Goal: Information Seeking & Learning: Find specific fact

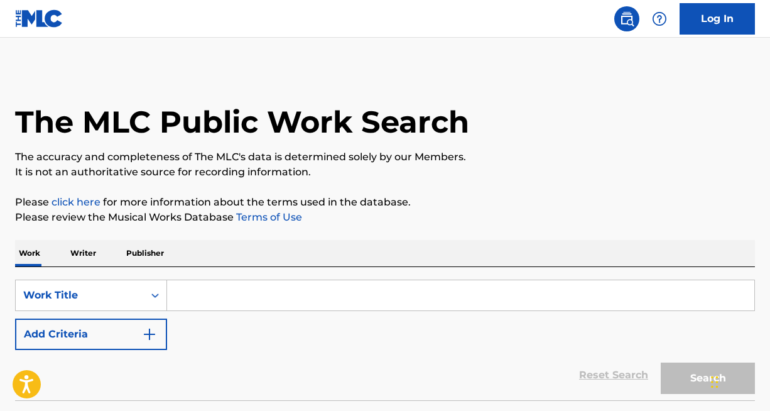
click at [196, 303] on input "Search Form" at bounding box center [460, 295] width 587 height 30
paste input "never leave you"
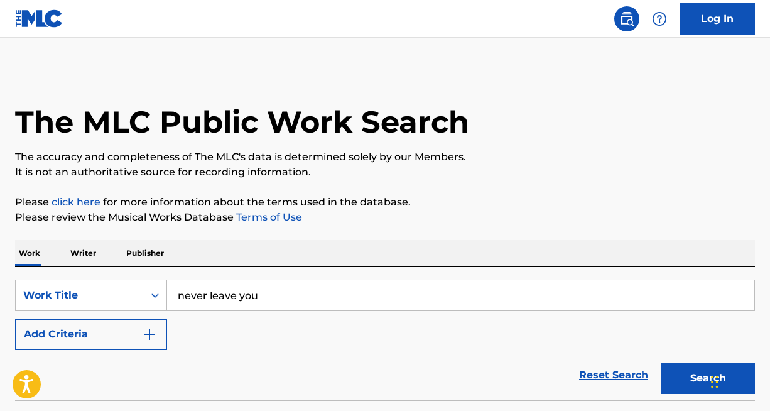
type input "never leave you"
click at [143, 333] on img "Search Form" at bounding box center [149, 333] width 15 height 15
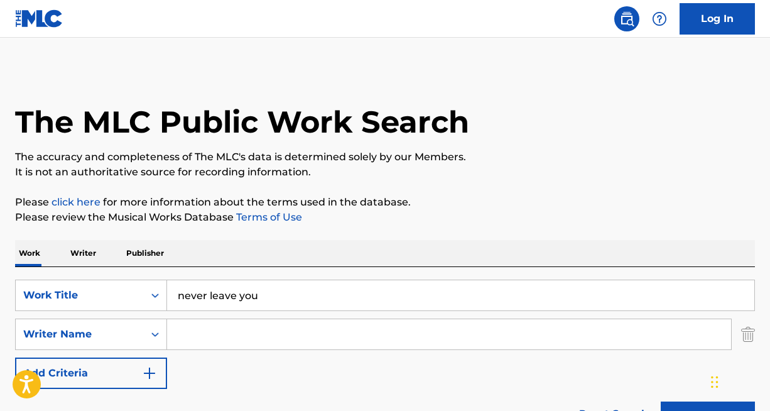
click at [222, 338] on input "Search Form" at bounding box center [449, 334] width 564 height 30
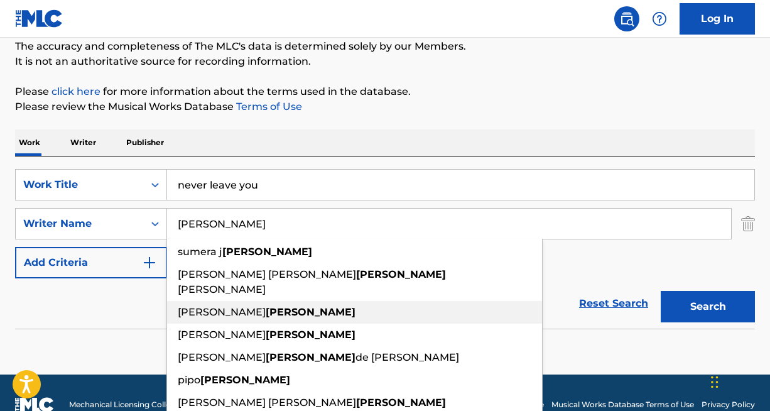
scroll to position [112, 0]
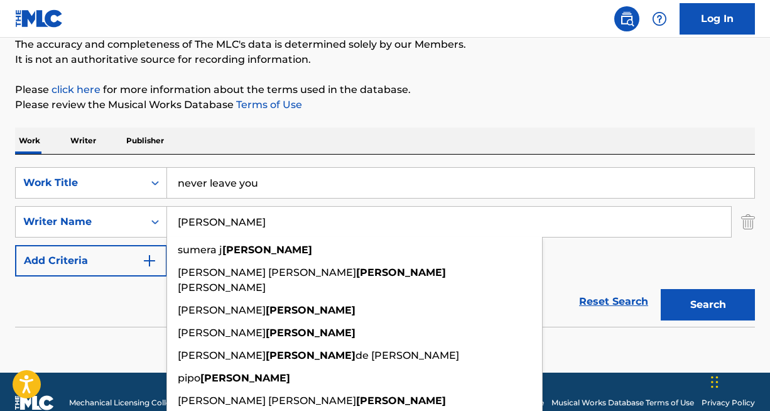
type input "[PERSON_NAME]"
click at [487, 74] on div "The MLC Public Work Search The accuracy and completeness of The MLC's data is d…" at bounding box center [385, 161] width 770 height 409
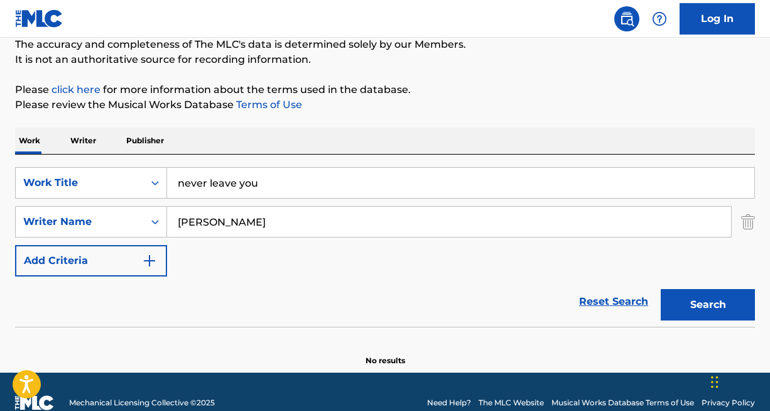
click at [710, 295] on button "Search" at bounding box center [707, 304] width 94 height 31
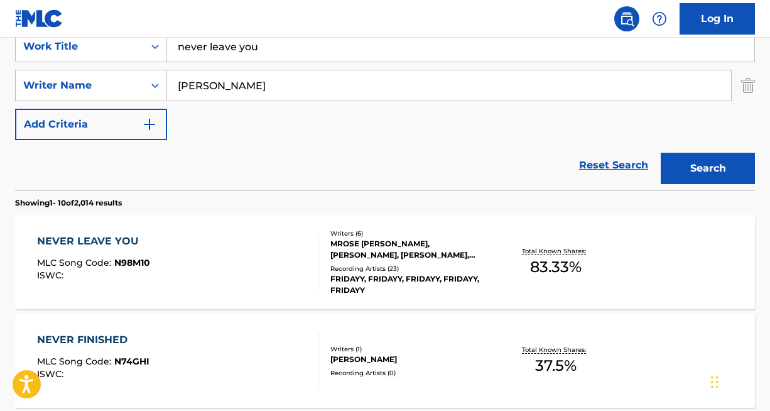
scroll to position [253, 0]
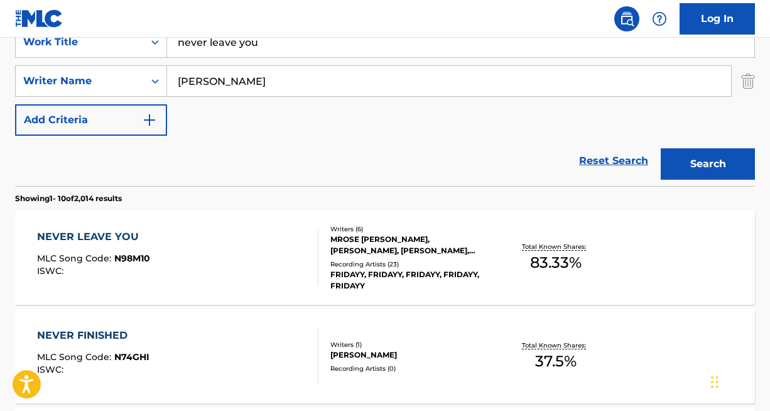
click at [394, 259] on div "Recording Artists ( 23 )" at bounding box center [412, 263] width 164 height 9
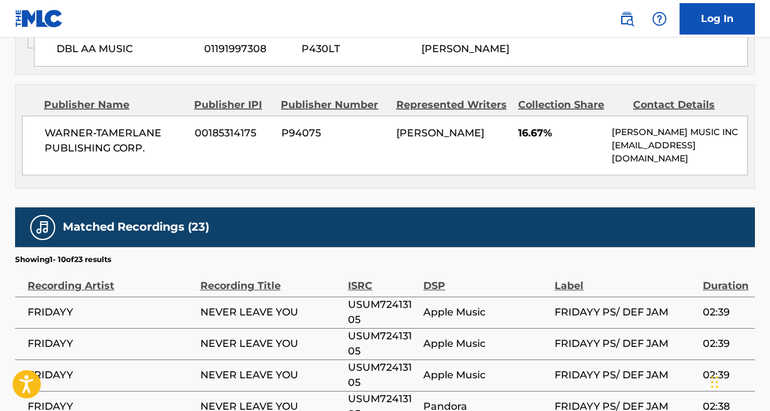
scroll to position [1669, 0]
